Goal: Information Seeking & Learning: Learn about a topic

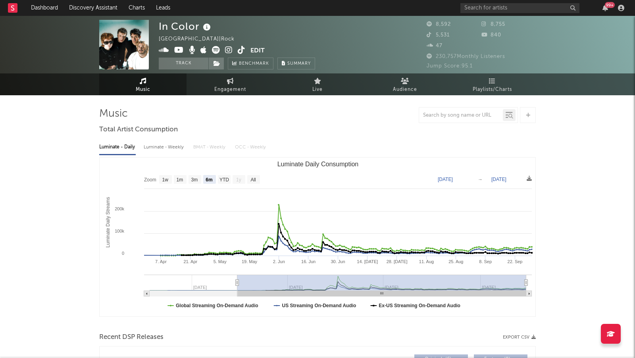
select select "6m"
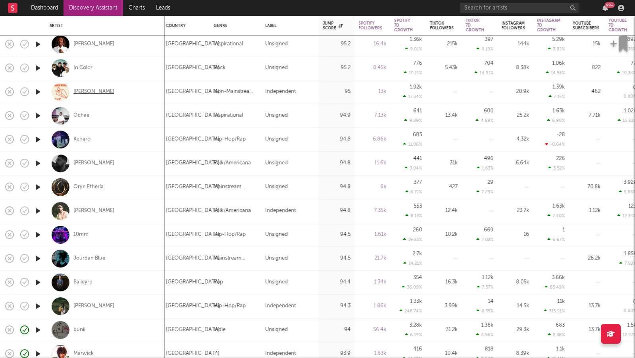
click at [94, 91] on div "Ron Carroll" at bounding box center [93, 91] width 41 height 7
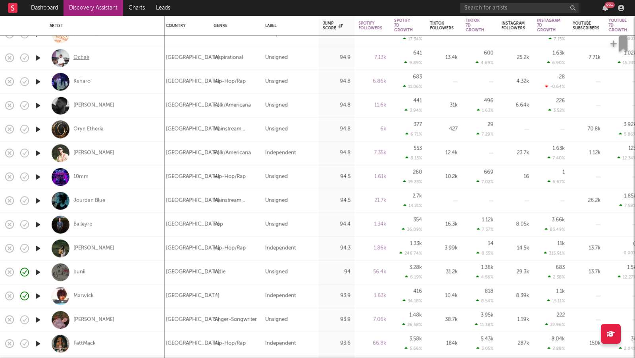
click at [85, 56] on div "Ochaè" at bounding box center [81, 57] width 16 height 7
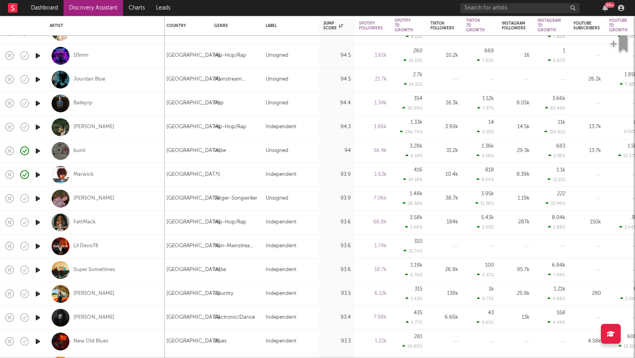
click at [80, 52] on div "10mm" at bounding box center [105, 55] width 111 height 23
select select "1w"
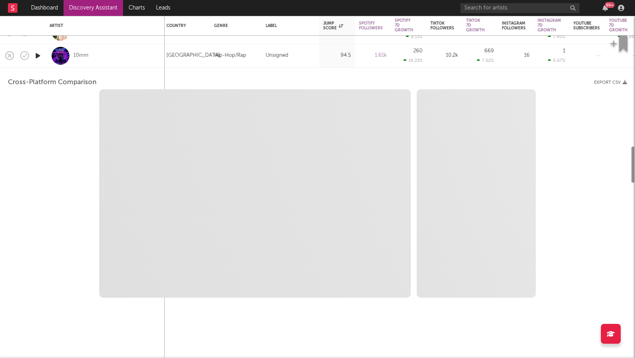
select select "1w"
click at [123, 59] on div "10mm" at bounding box center [105, 55] width 111 height 23
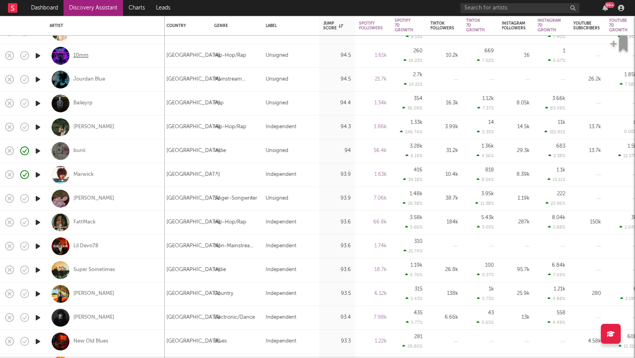
click at [79, 54] on div "10mm" at bounding box center [80, 55] width 15 height 7
click at [83, 127] on div "Penny" at bounding box center [93, 126] width 41 height 7
click at [86, 104] on div "Baileyrp" at bounding box center [82, 103] width 19 height 7
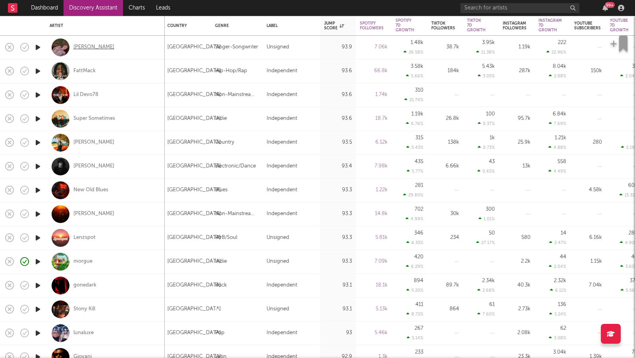
click at [102, 44] on div "Annabelle Dinda" at bounding box center [93, 47] width 41 height 7
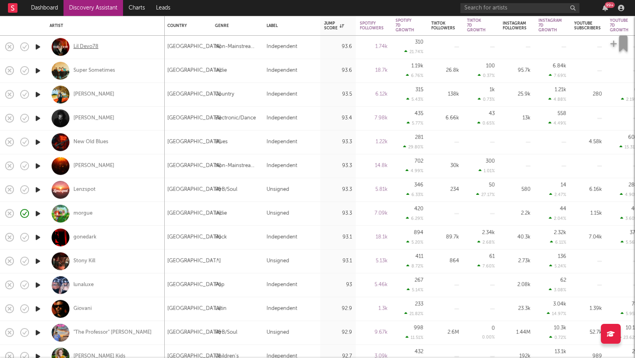
click at [94, 46] on div "Lil Devo78" at bounding box center [85, 46] width 25 height 7
click at [102, 72] on div "Super Sometimes" at bounding box center [94, 70] width 42 height 7
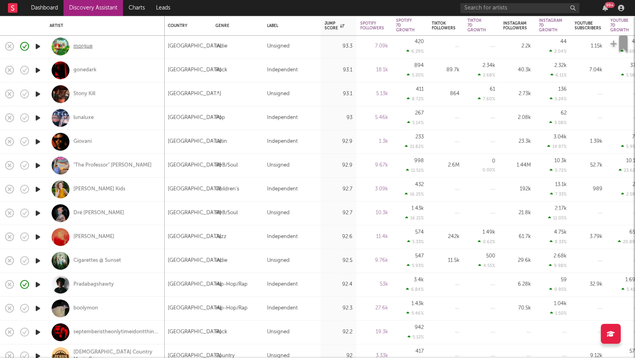
click at [87, 48] on div "morgue" at bounding box center [82, 46] width 19 height 7
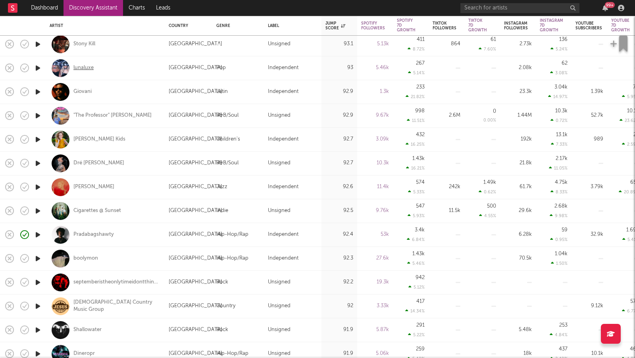
click at [81, 68] on div "lunaluxe" at bounding box center [83, 68] width 20 height 7
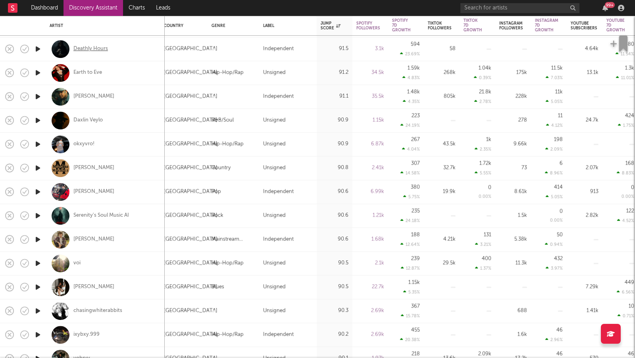
click at [78, 48] on div "Deathly Hours" at bounding box center [90, 49] width 35 height 7
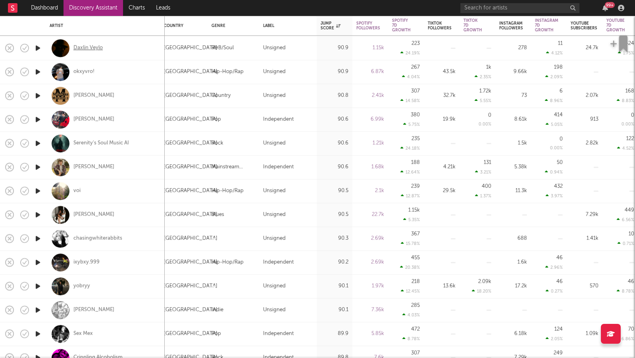
click at [90, 46] on div "Daxlin Veylo" at bounding box center [87, 48] width 29 height 7
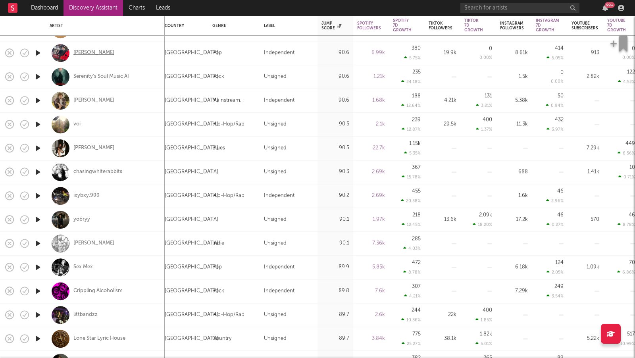
click at [88, 52] on div "Cris Starr" at bounding box center [93, 53] width 41 height 7
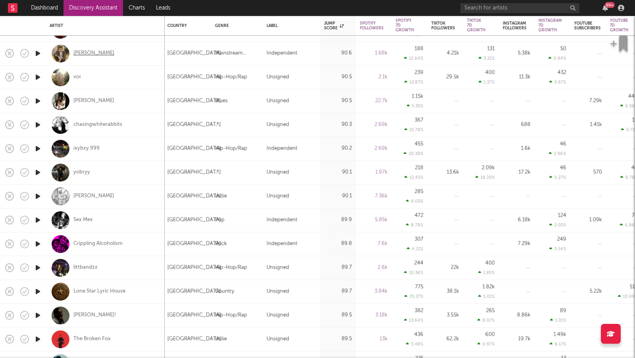
click at [95, 54] on div "Donny Graves" at bounding box center [93, 53] width 41 height 7
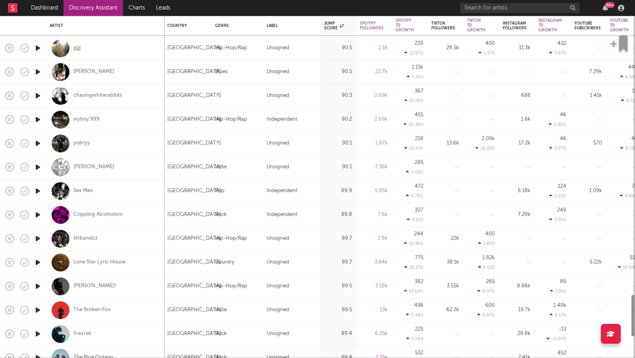
click at [78, 48] on div "voi" at bounding box center [76, 48] width 7 height 7
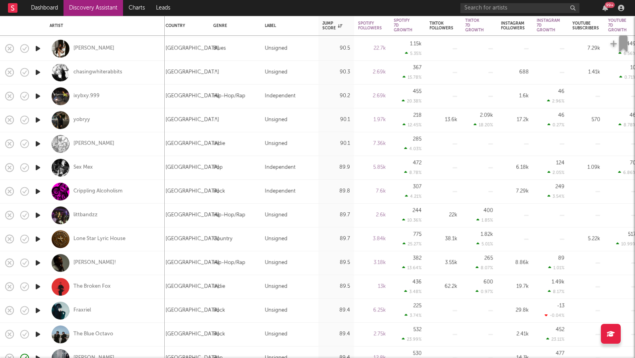
click at [102, 45] on div "Katerina Lomis" at bounding box center [105, 48] width 111 height 23
select select "1w"
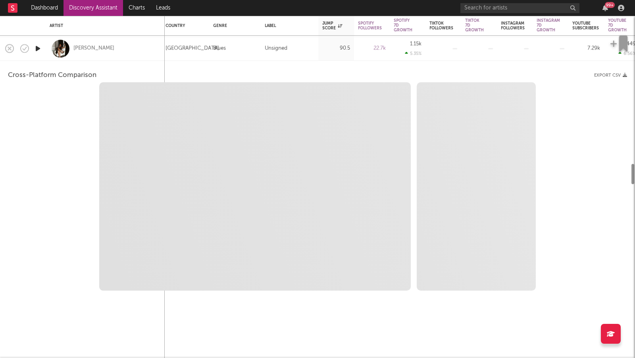
select select "6m"
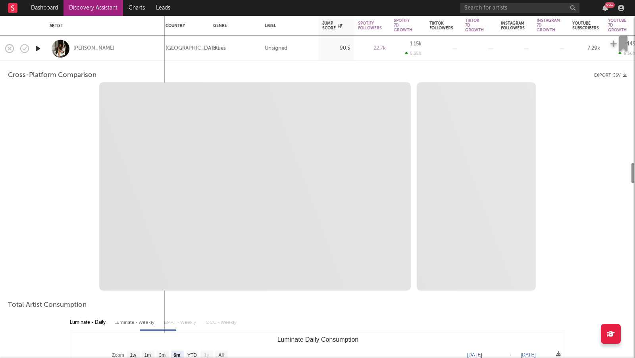
click at [129, 47] on div "Katerina Lomis" at bounding box center [105, 48] width 111 height 23
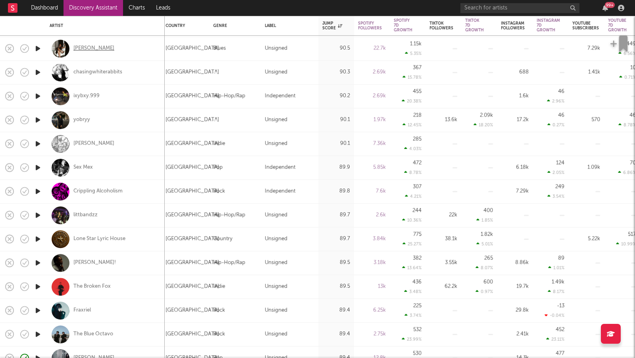
click at [103, 49] on div "Katerina Lomis" at bounding box center [93, 48] width 41 height 7
click at [102, 70] on div "chasingwhiterabbits" at bounding box center [97, 72] width 49 height 7
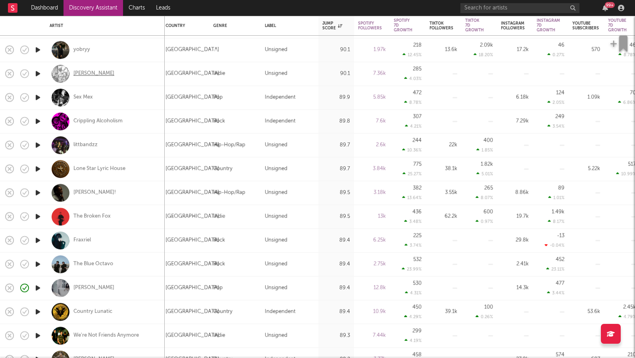
click at [81, 70] on div "Anajay" at bounding box center [93, 73] width 41 height 7
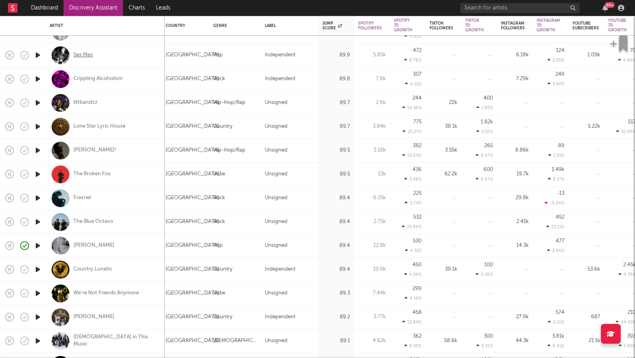
click at [86, 56] on div "Sex Mex" at bounding box center [82, 55] width 19 height 7
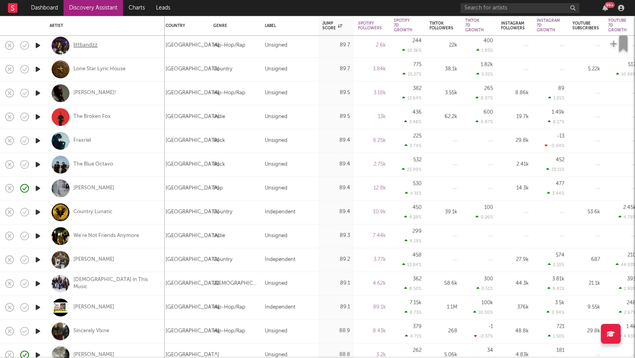
click at [92, 44] on div "littbandzz" at bounding box center [85, 45] width 24 height 7
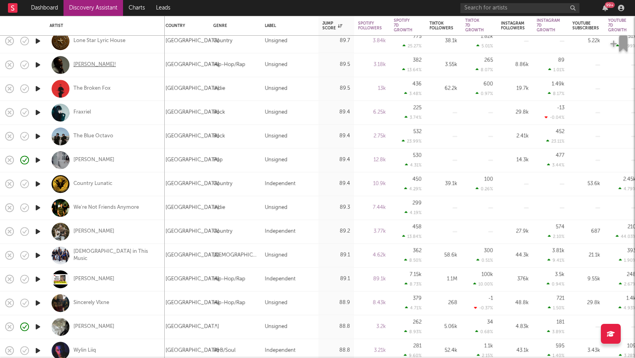
click at [76, 62] on div "[PERSON_NAME]!" at bounding box center [94, 64] width 42 height 7
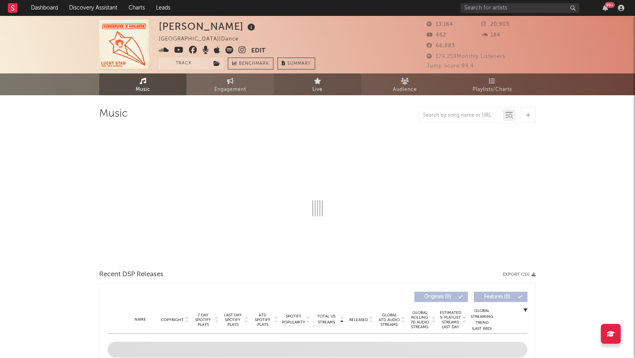
select select "6m"
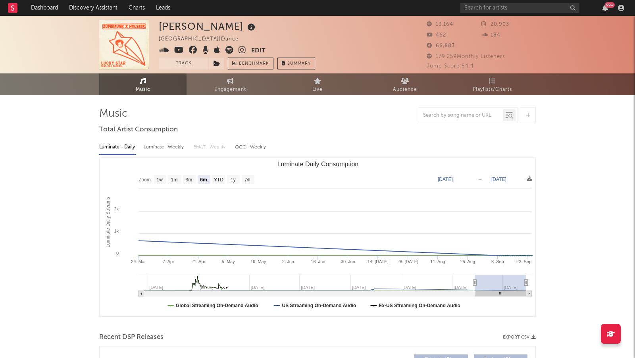
scroll to position [0, 0]
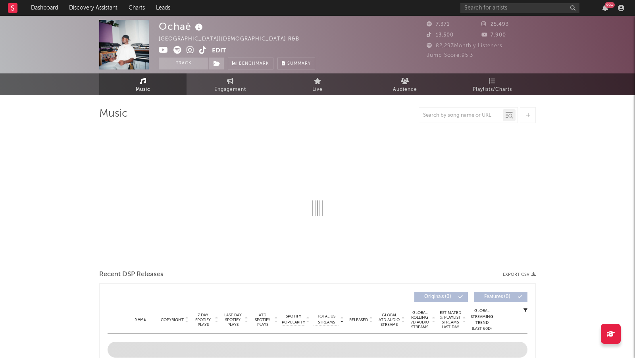
select select "1w"
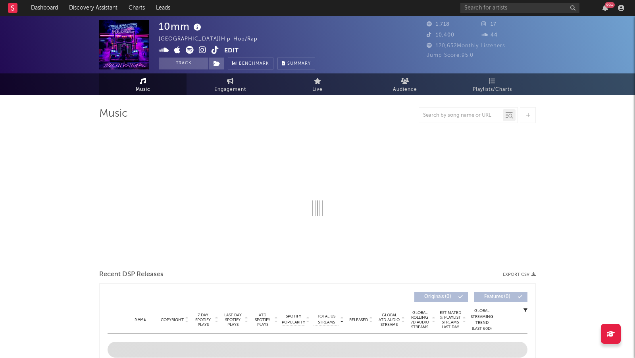
select select "1w"
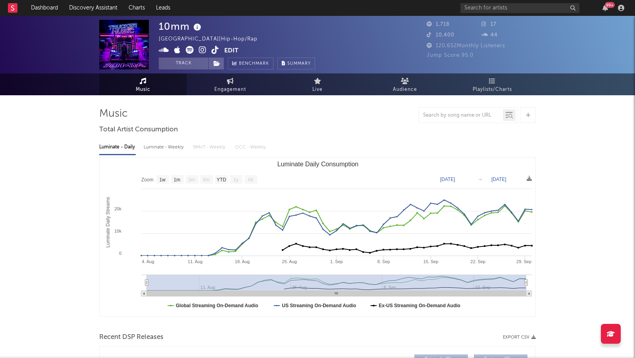
click at [201, 46] on icon at bounding box center [203, 50] width 8 height 8
click at [188, 50] on icon at bounding box center [190, 50] width 8 height 8
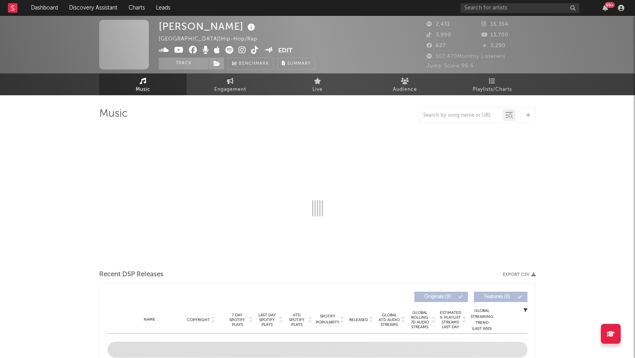
select select "1w"
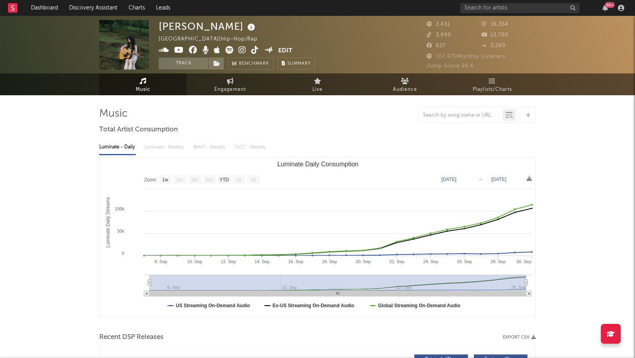
click at [244, 48] on icon at bounding box center [242, 50] width 8 height 8
click at [241, 48] on icon at bounding box center [242, 50] width 8 height 8
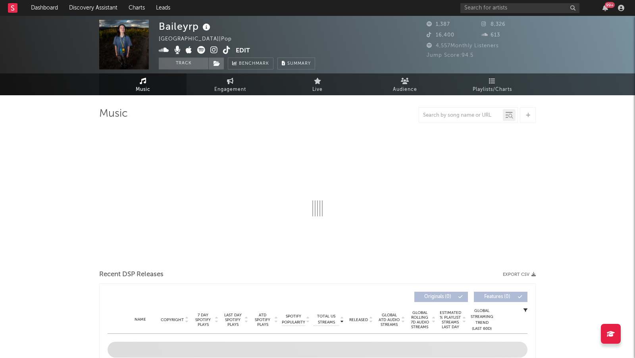
click at [214, 50] on icon at bounding box center [214, 50] width 8 height 8
select select "1w"
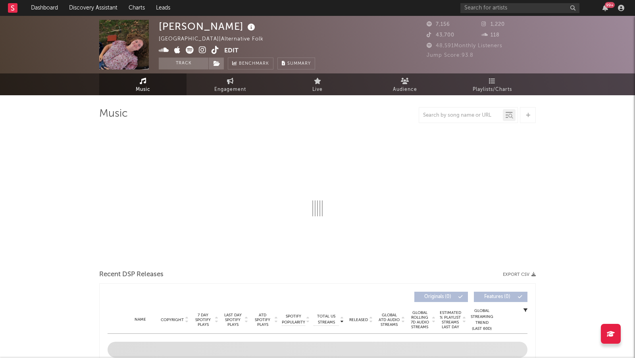
select select "1w"
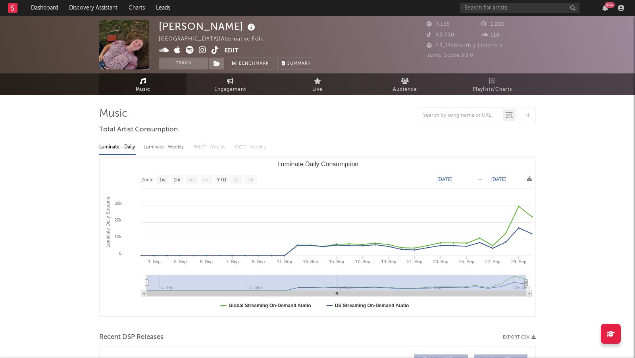
click at [203, 49] on icon at bounding box center [203, 50] width 8 height 8
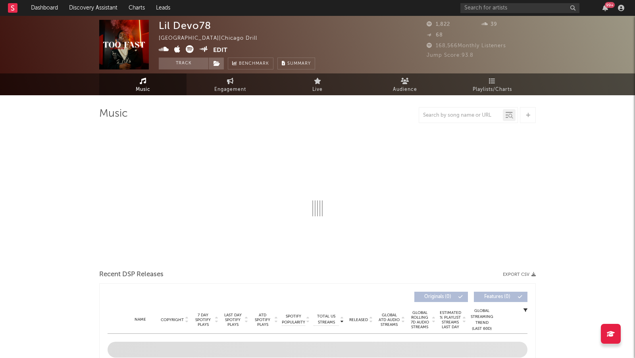
select select "1w"
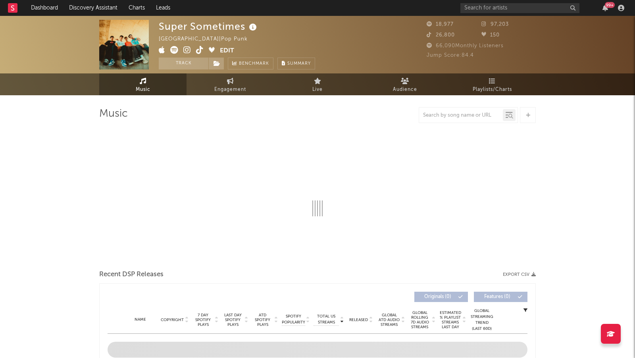
select select "1w"
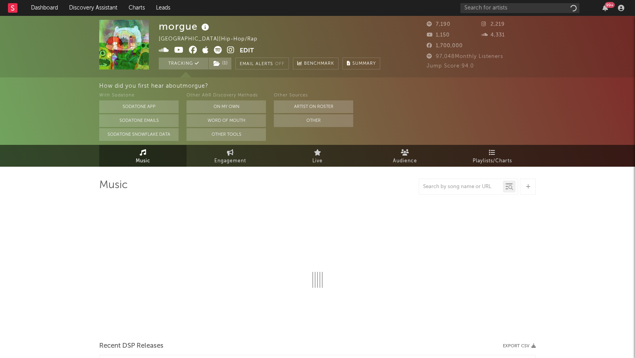
click at [228, 47] on icon at bounding box center [231, 50] width 8 height 8
select select "1w"
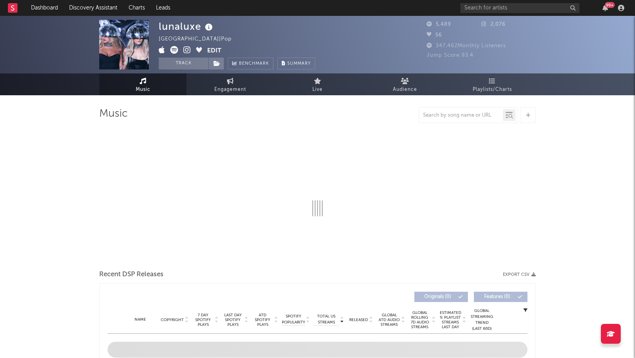
click at [184, 50] on icon at bounding box center [187, 50] width 8 height 8
select select "1w"
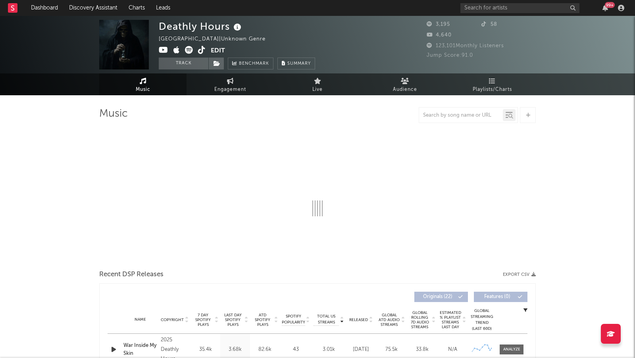
select select "1w"
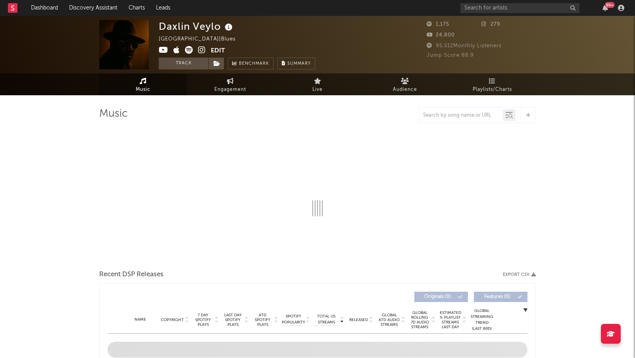
select select "1w"
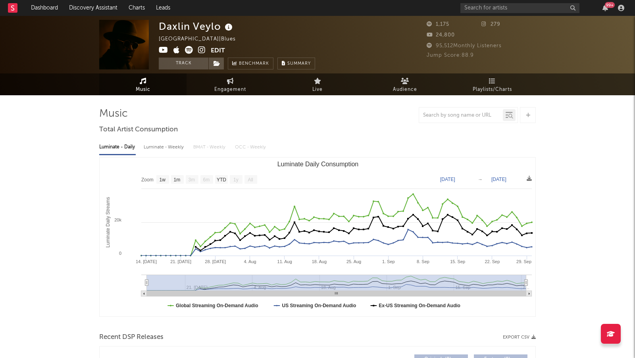
click at [203, 49] on icon at bounding box center [202, 50] width 8 height 8
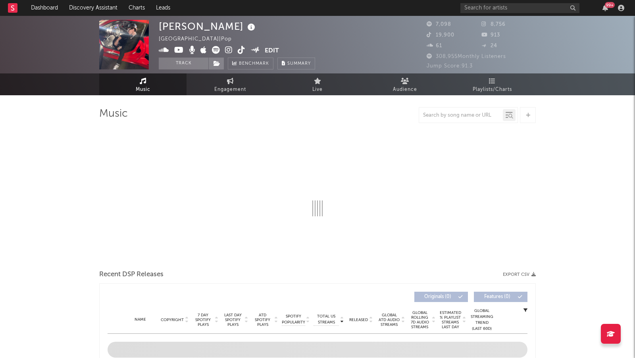
select select "1w"
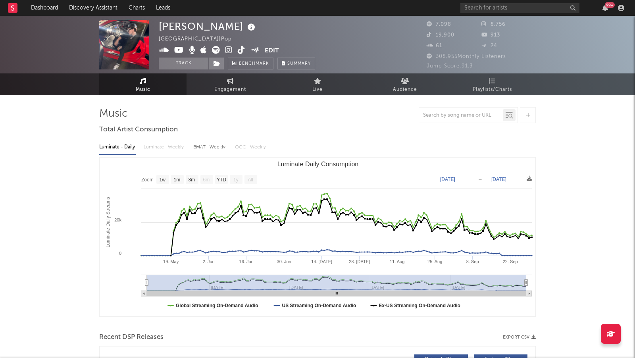
click at [226, 51] on icon at bounding box center [229, 50] width 8 height 8
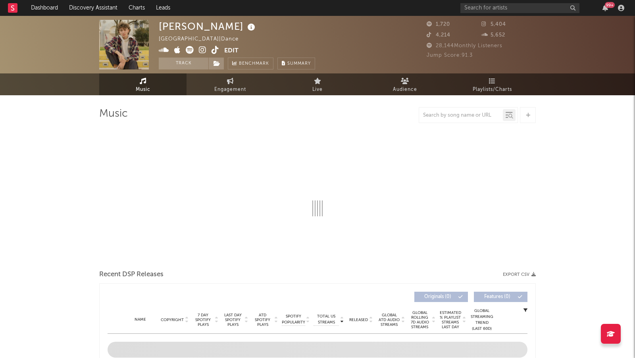
select select "1w"
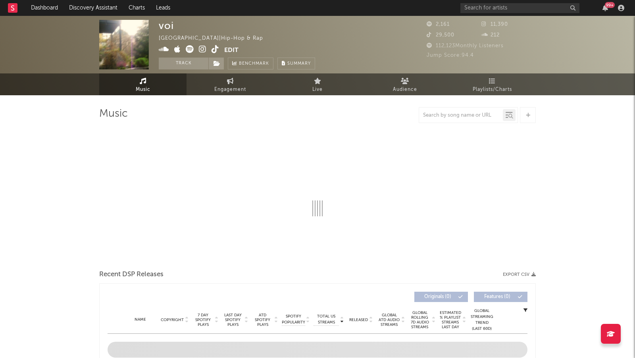
select select "1w"
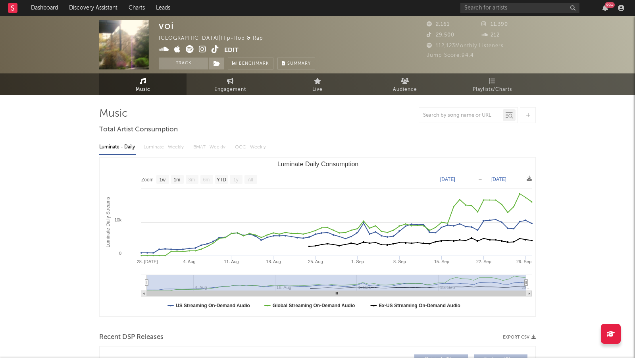
click at [198, 50] on span at bounding box center [191, 50] width 65 height 10
click at [201, 50] on icon at bounding box center [203, 49] width 8 height 8
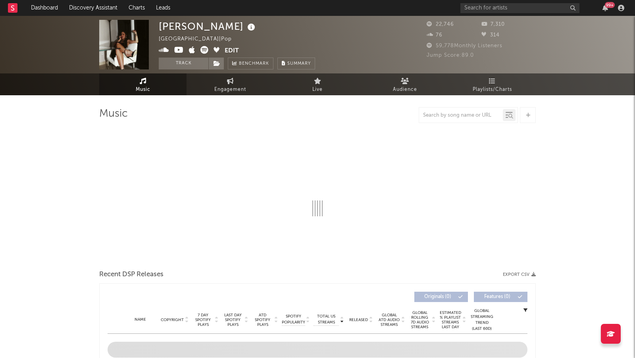
select select "6m"
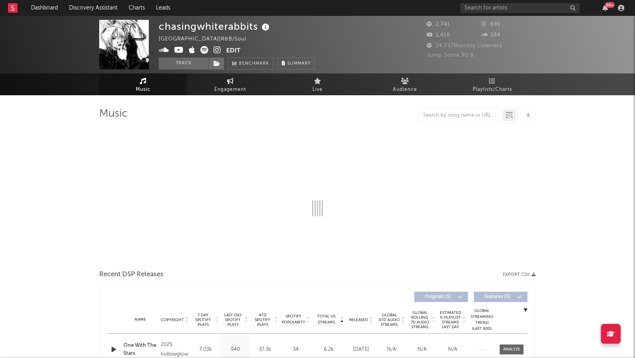
select select "1w"
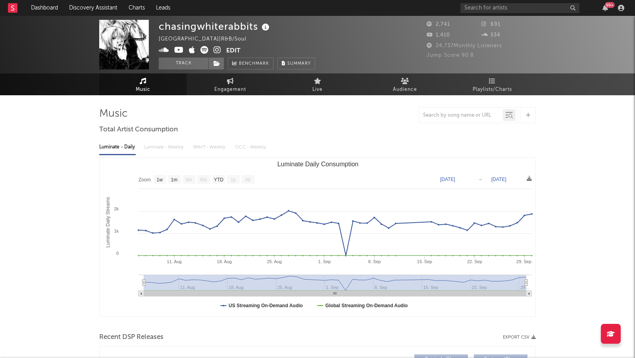
click at [219, 49] on icon at bounding box center [217, 50] width 8 height 8
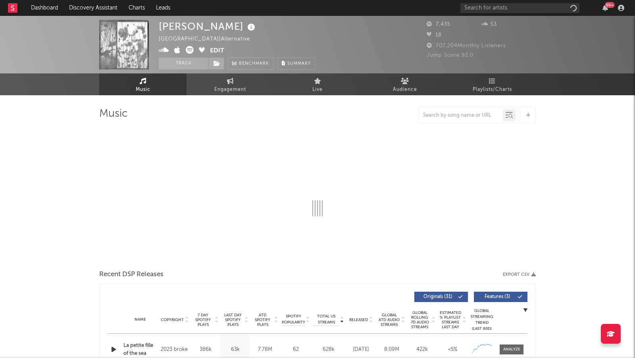
select select "6m"
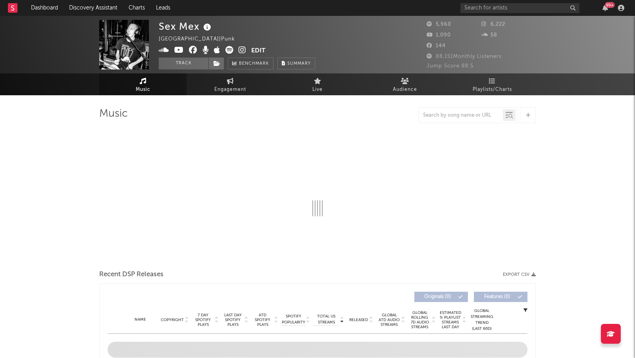
select select "1w"
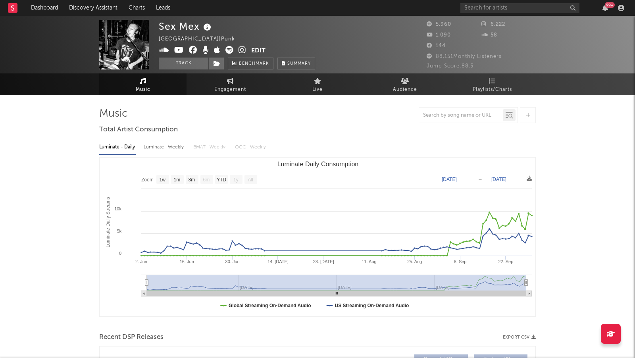
click at [242, 47] on icon at bounding box center [242, 50] width 8 height 8
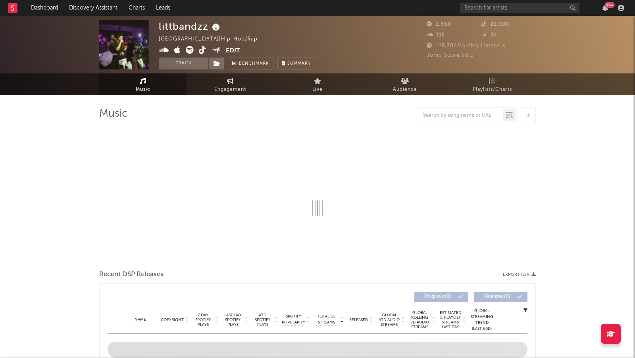
select select "1w"
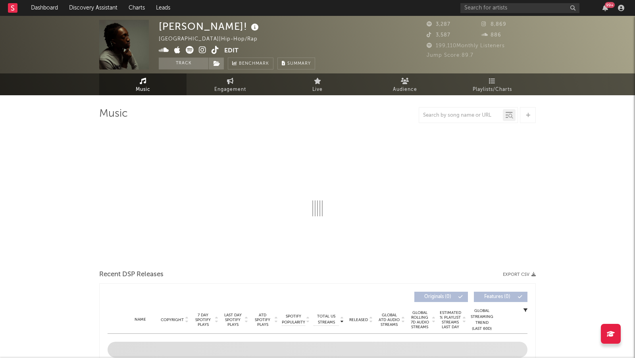
select select "1w"
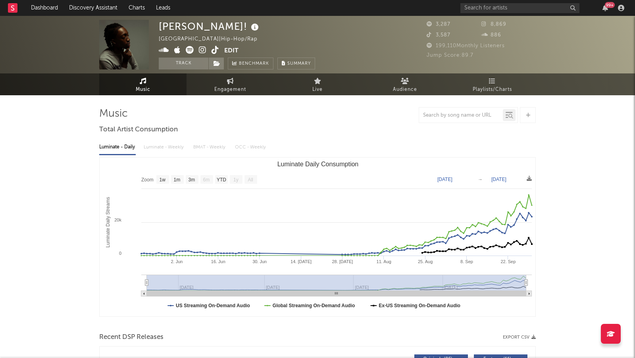
click at [204, 49] on icon at bounding box center [203, 50] width 8 height 8
click at [188, 50] on icon at bounding box center [190, 50] width 8 height 8
